Goal: Navigation & Orientation: Go to known website

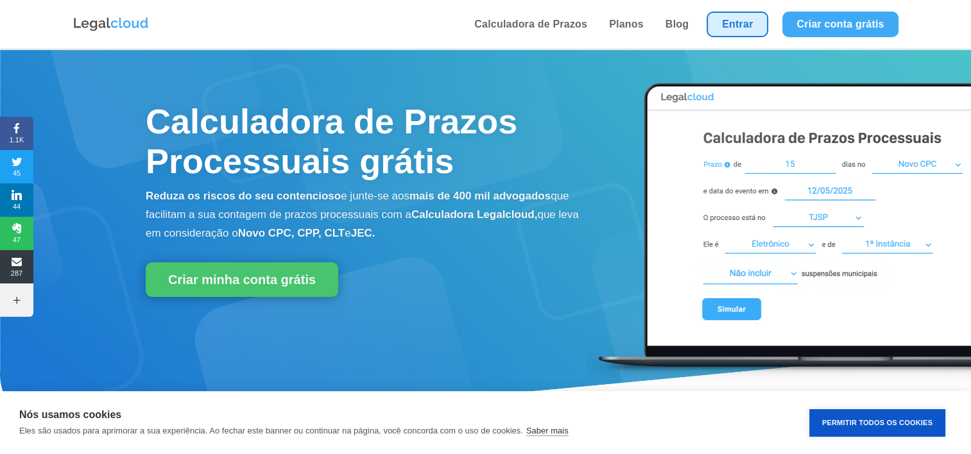
click at [737, 23] on link "Entrar" at bounding box center [738, 25] width 62 height 26
click at [735, 29] on link "Entrar" at bounding box center [738, 25] width 62 height 26
click at [724, 31] on link "Entrar" at bounding box center [738, 25] width 62 height 26
